Goal: Use online tool/utility

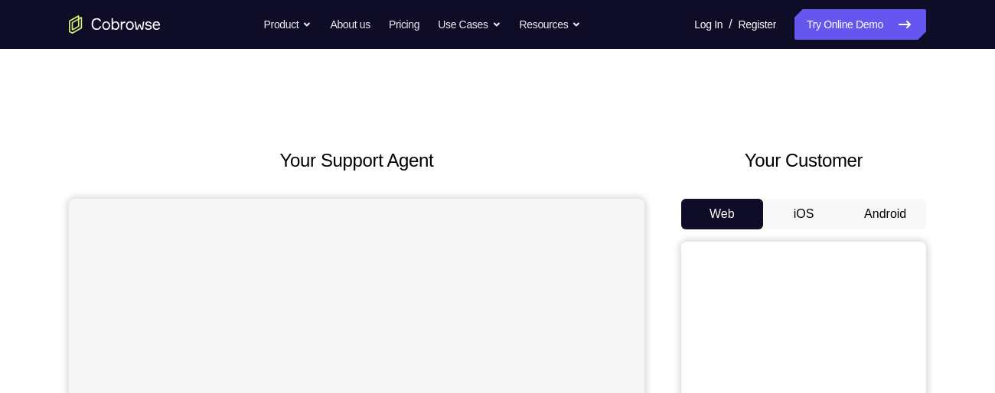
click at [886, 217] on button "Android" at bounding box center [885, 214] width 82 height 31
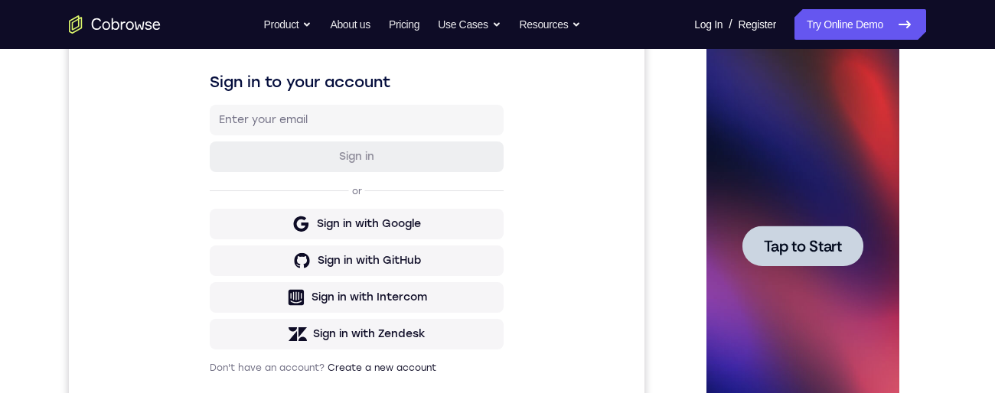
click at [808, 258] on div at bounding box center [802, 246] width 121 height 41
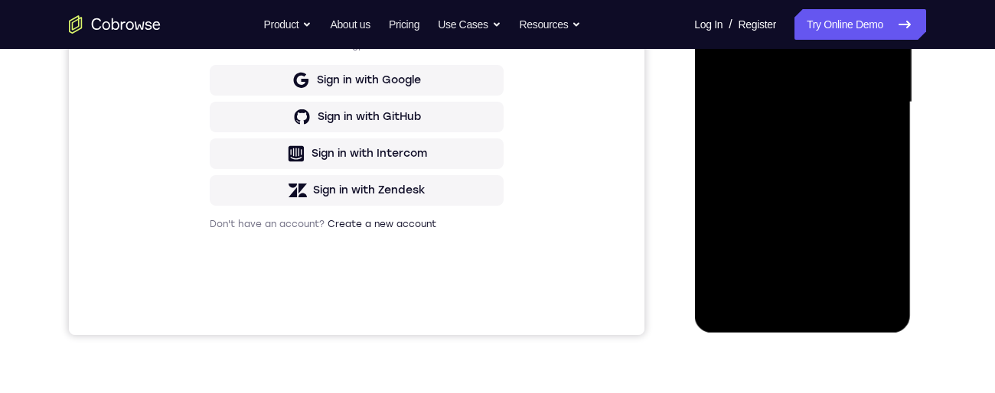
scroll to position [384, 0]
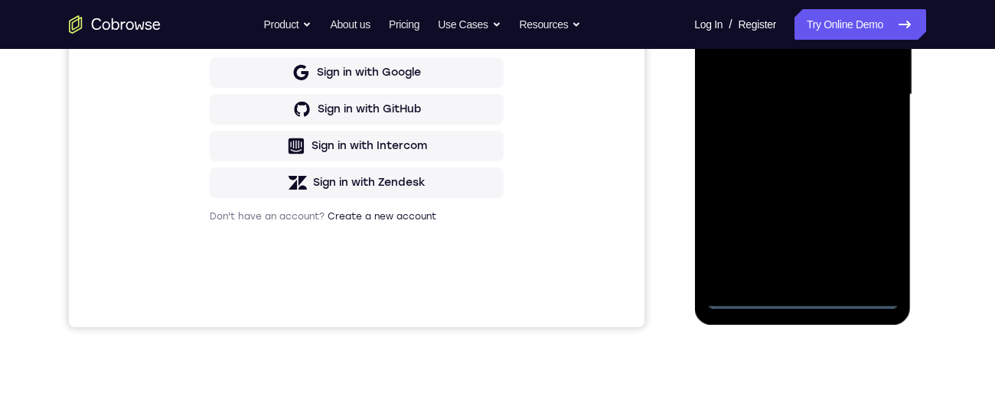
click at [805, 300] on div at bounding box center [802, 95] width 193 height 429
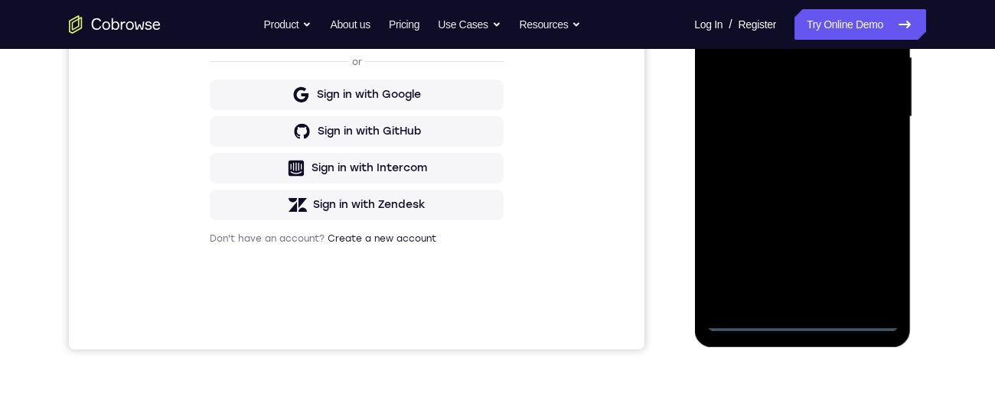
click at [873, 259] on div at bounding box center [802, 117] width 193 height 429
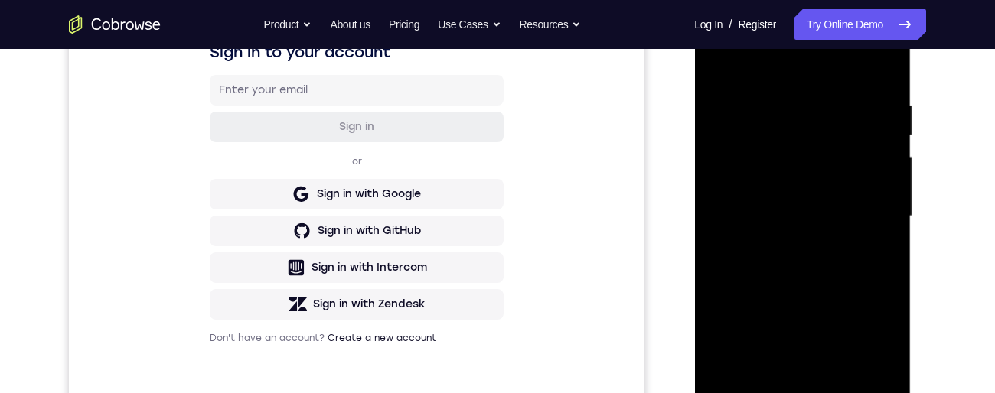
scroll to position [177, 0]
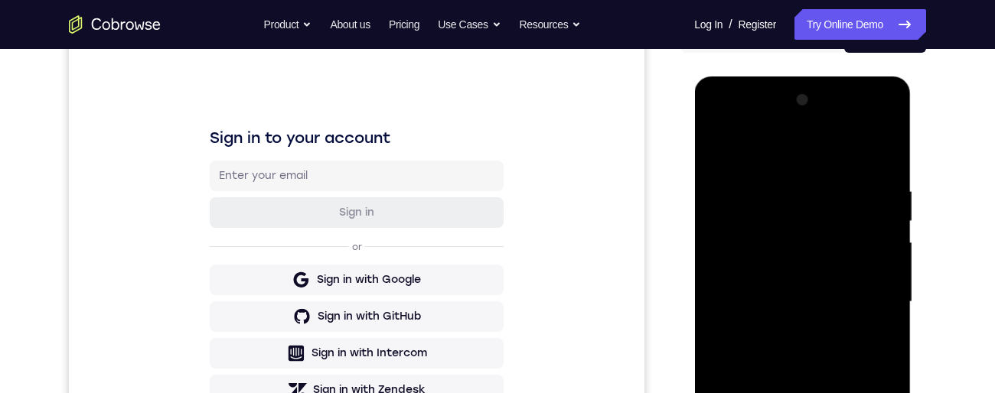
click at [823, 165] on div at bounding box center [802, 302] width 193 height 429
click at [866, 303] on div at bounding box center [802, 302] width 193 height 429
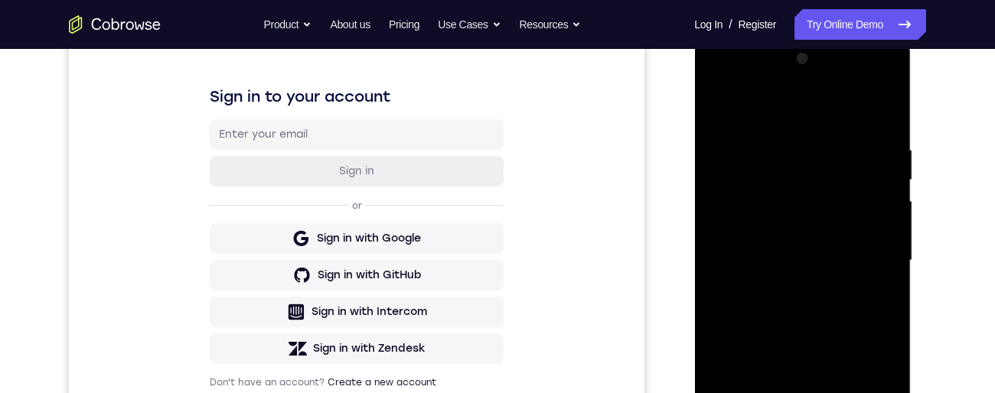
scroll to position [222, 0]
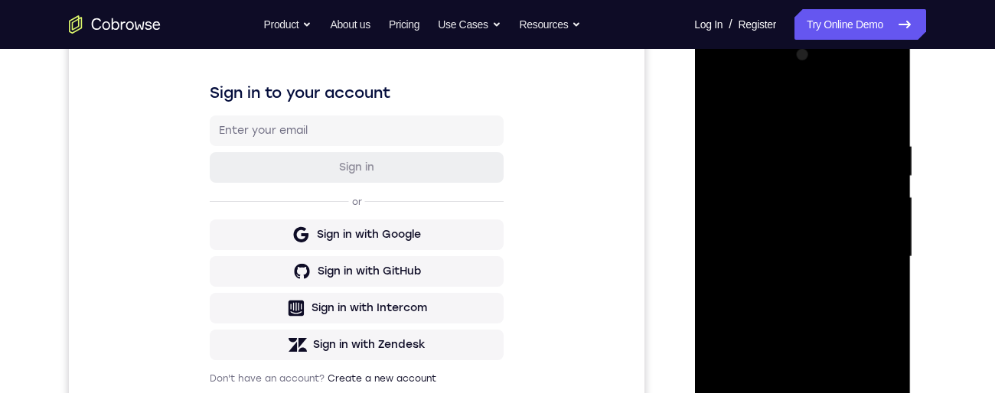
click at [791, 289] on div at bounding box center [802, 257] width 193 height 429
click at [830, 254] on div at bounding box center [802, 257] width 193 height 429
click at [751, 226] on div at bounding box center [802, 257] width 193 height 429
click at [806, 266] on div at bounding box center [802, 257] width 193 height 429
click at [802, 315] on div at bounding box center [802, 257] width 193 height 429
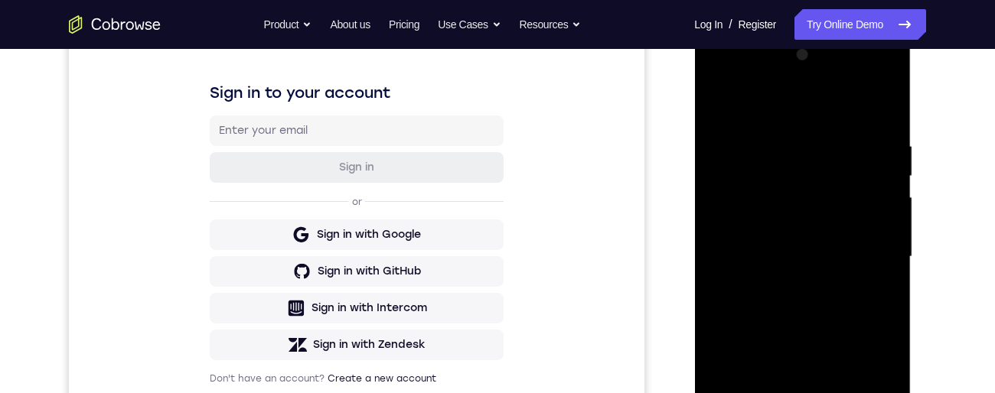
scroll to position [241, 0]
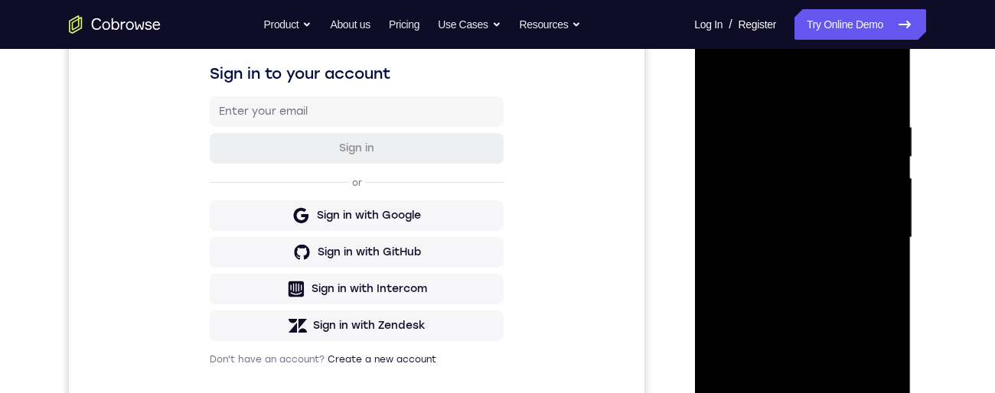
click at [891, 106] on div at bounding box center [802, 238] width 193 height 429
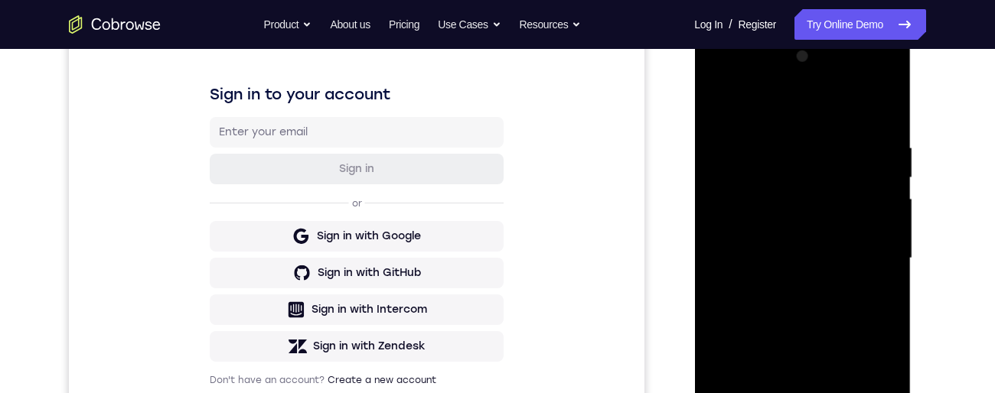
click at [892, 103] on div at bounding box center [802, 258] width 193 height 429
click at [724, 106] on div at bounding box center [802, 258] width 193 height 429
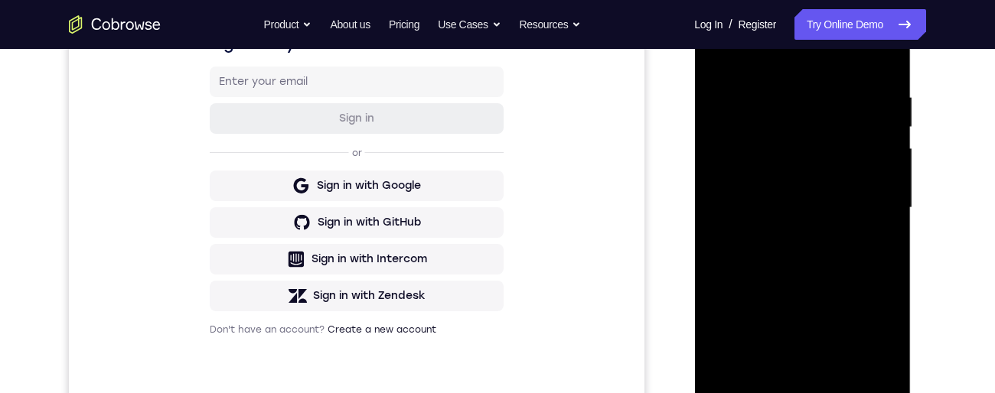
scroll to position [308, 0]
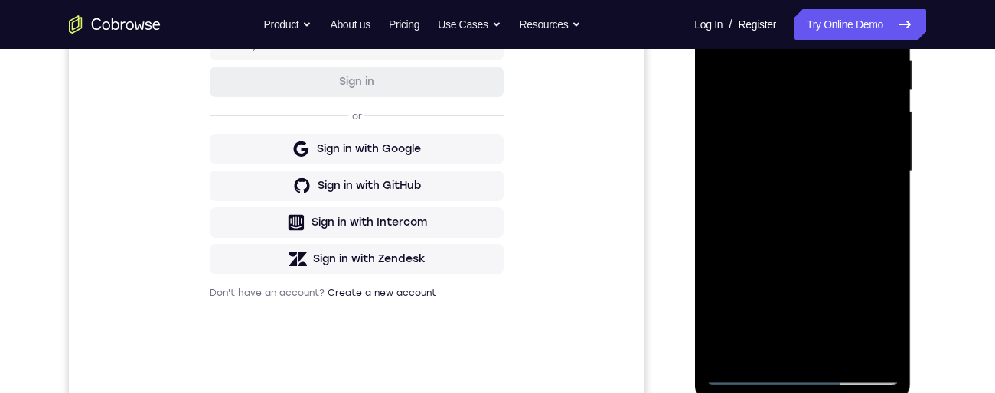
click at [837, 357] on div at bounding box center [802, 171] width 193 height 429
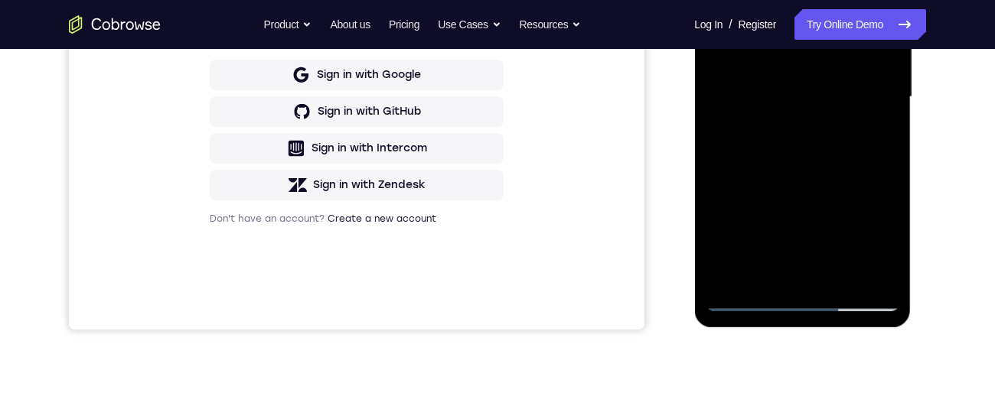
click at [803, 187] on div at bounding box center [802, 97] width 193 height 429
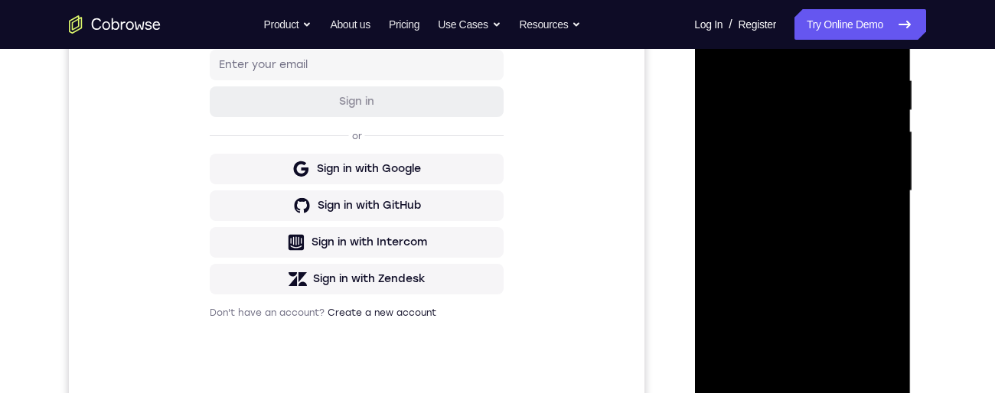
scroll to position [282, 0]
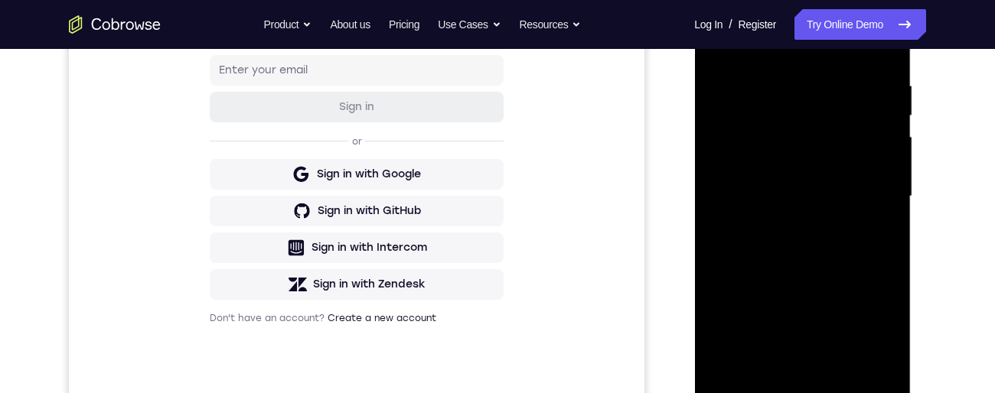
click at [775, 225] on div at bounding box center [802, 196] width 193 height 429
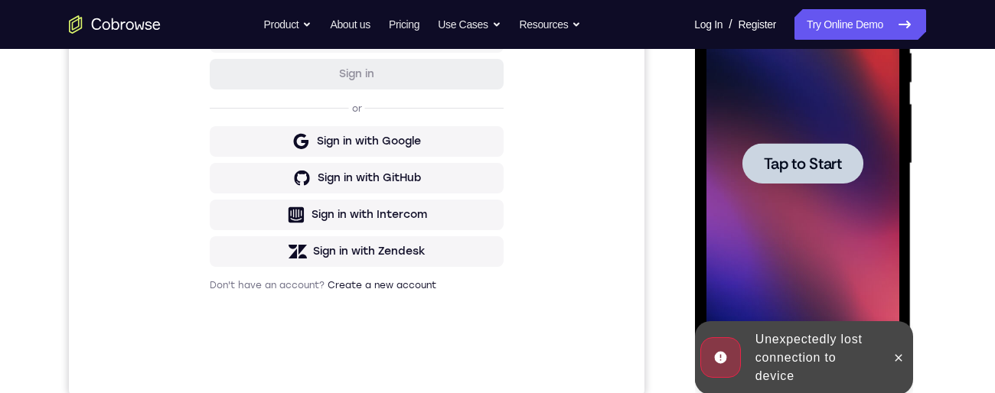
scroll to position [321, 0]
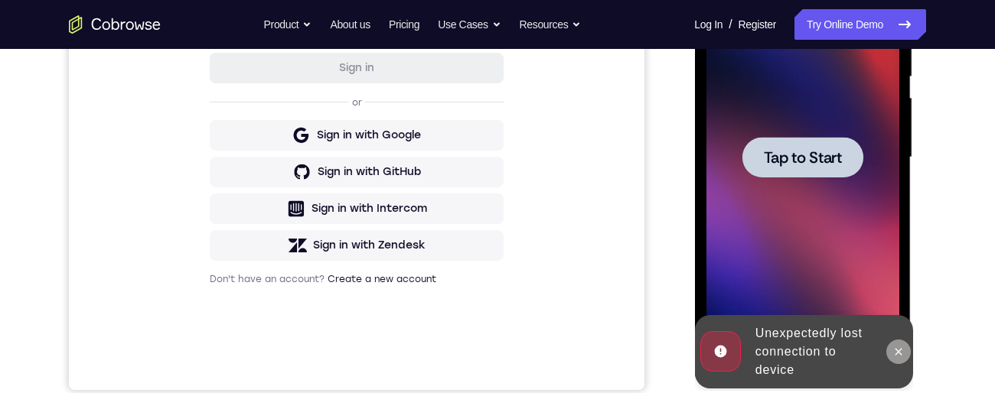
click at [899, 353] on icon at bounding box center [898, 352] width 12 height 12
